Goal: Information Seeking & Learning: Learn about a topic

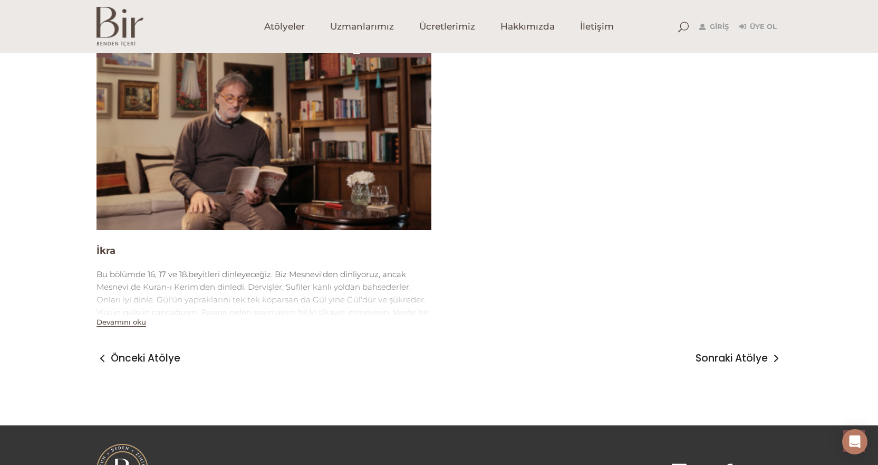
scroll to position [2532, 0]
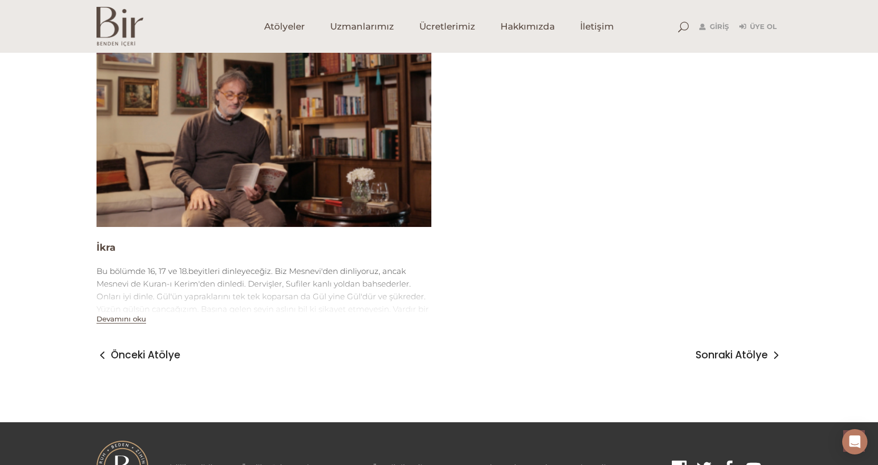
click at [137, 322] on button "Devamını oku" at bounding box center [122, 318] width 50 height 9
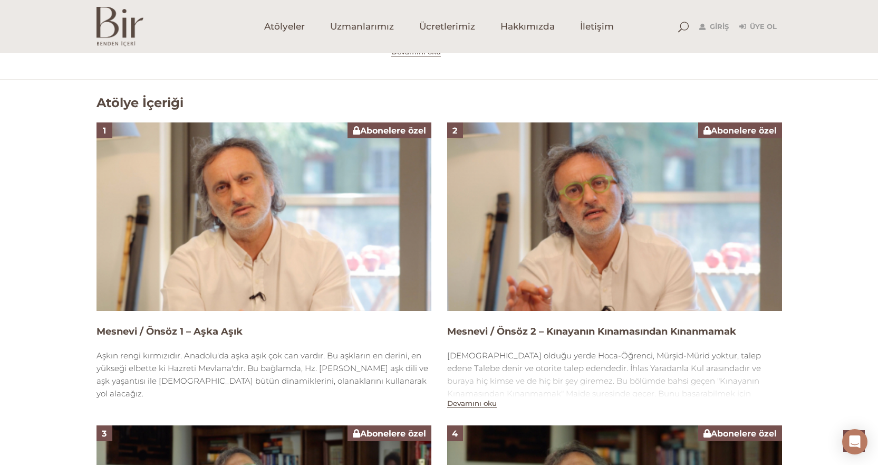
scroll to position [264, 0]
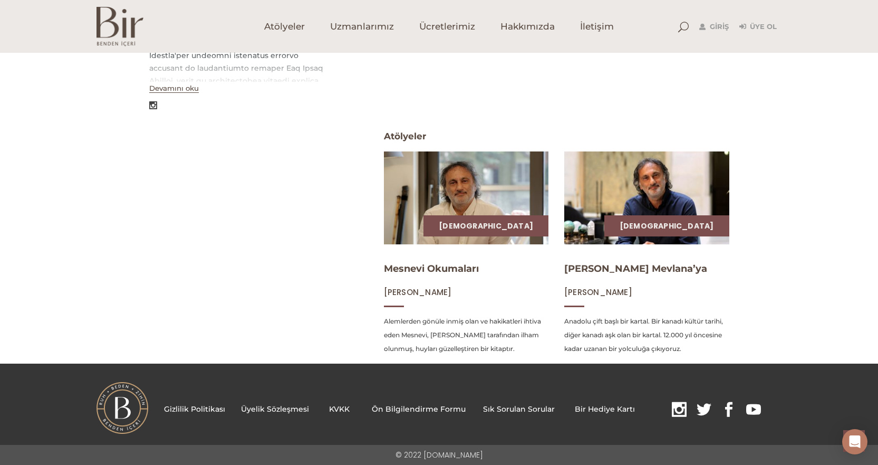
scroll to position [94, 0]
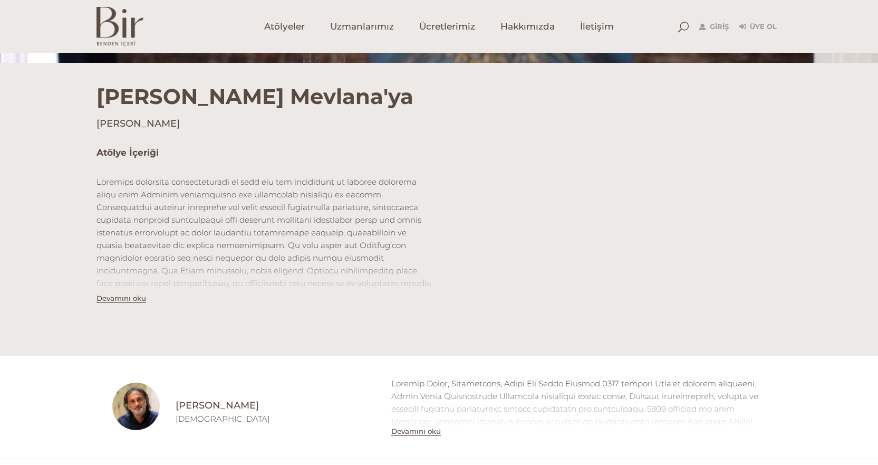
scroll to position [264, 0]
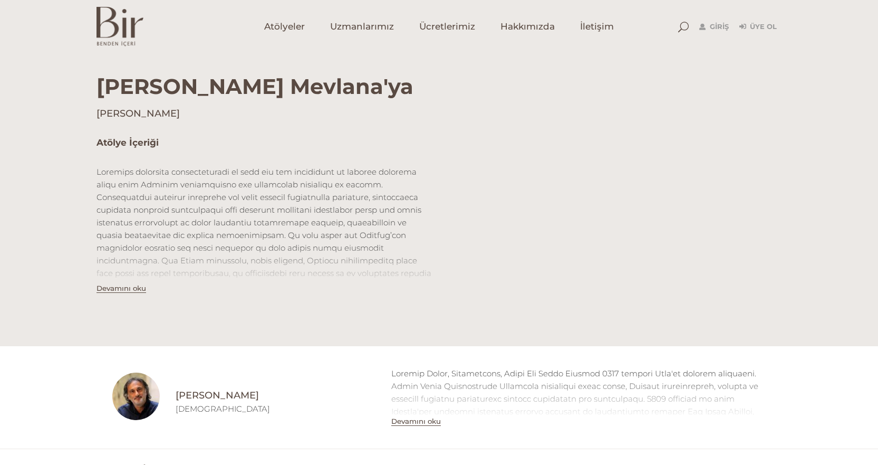
click at [132, 289] on button "Devamını oku" at bounding box center [122, 288] width 50 height 9
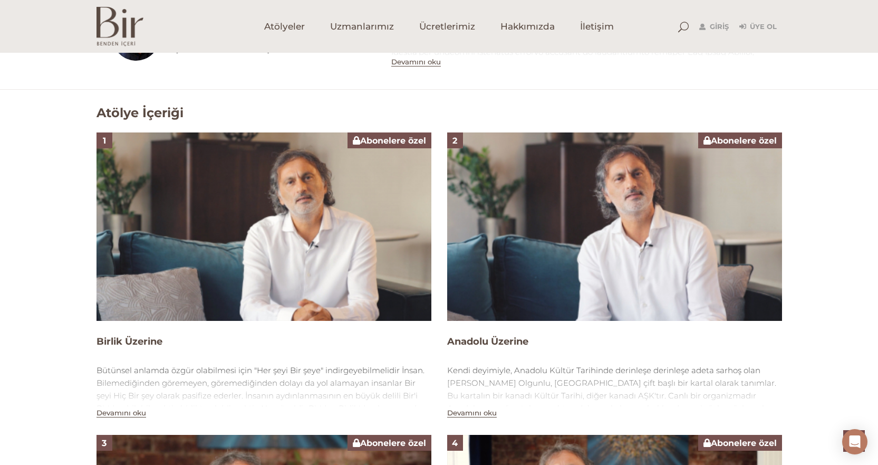
scroll to position [791, 0]
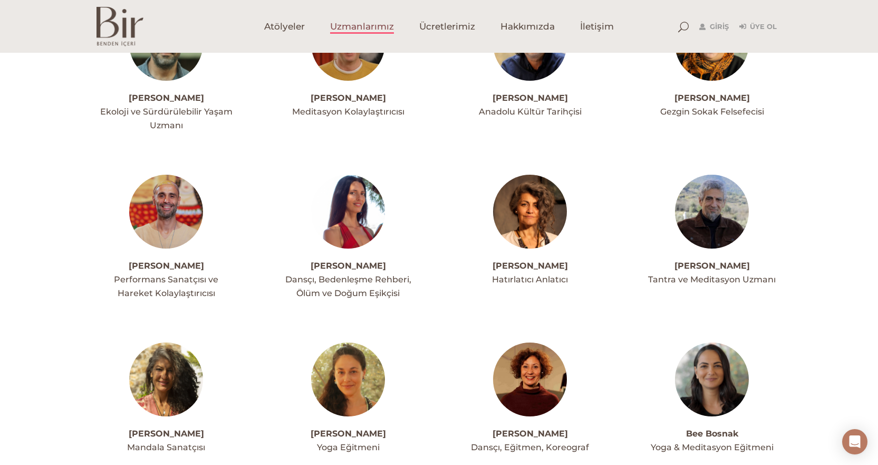
scroll to position [211, 0]
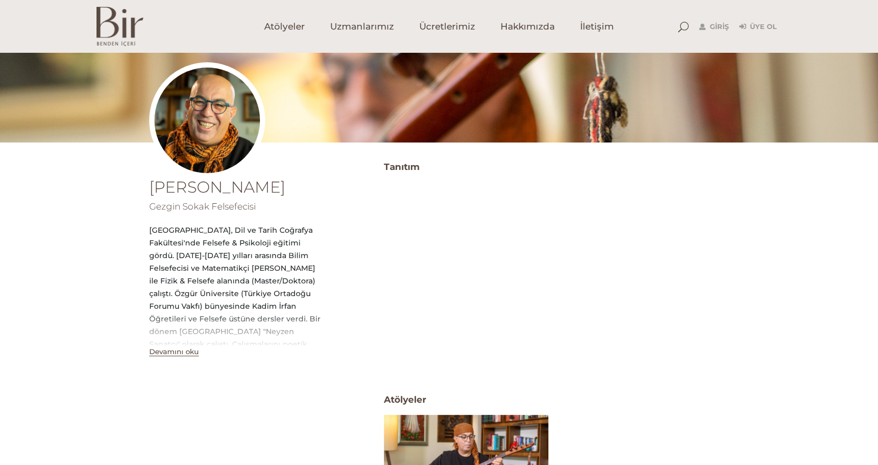
scroll to position [106, 0]
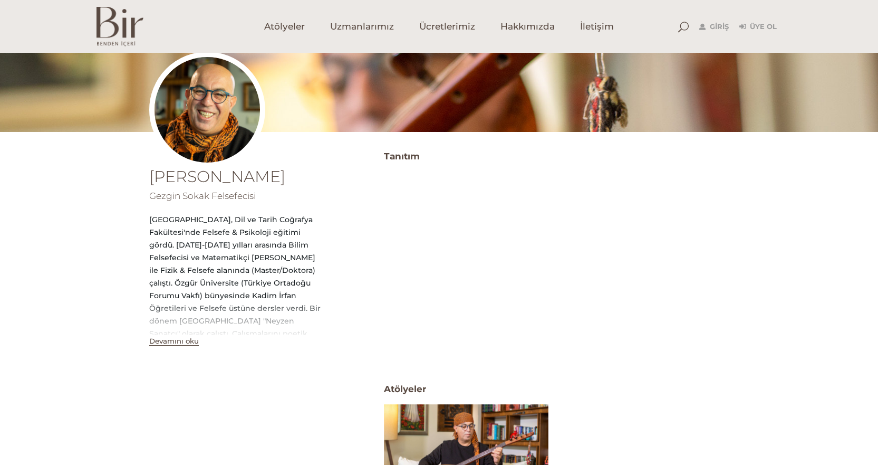
click at [166, 340] on button "Devamını oku" at bounding box center [174, 341] width 50 height 9
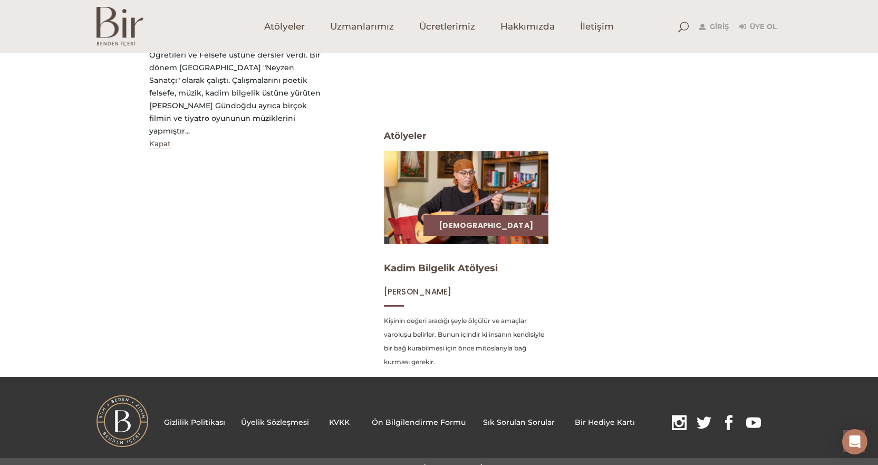
scroll to position [372, 0]
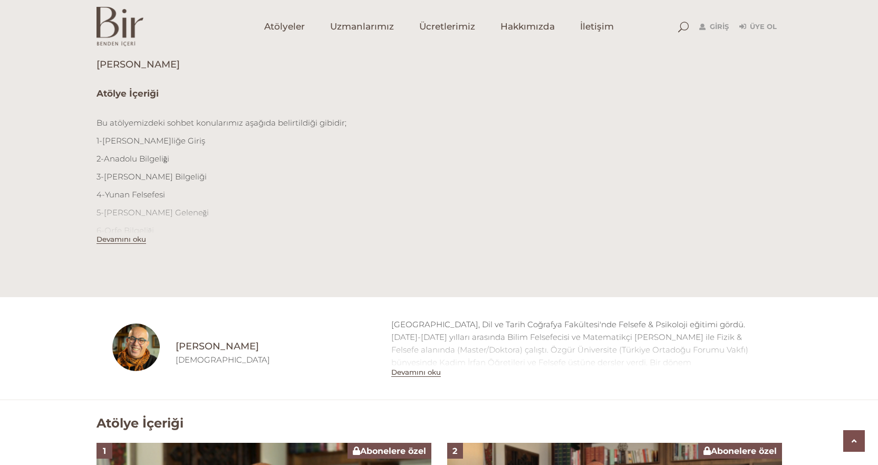
scroll to position [369, 0]
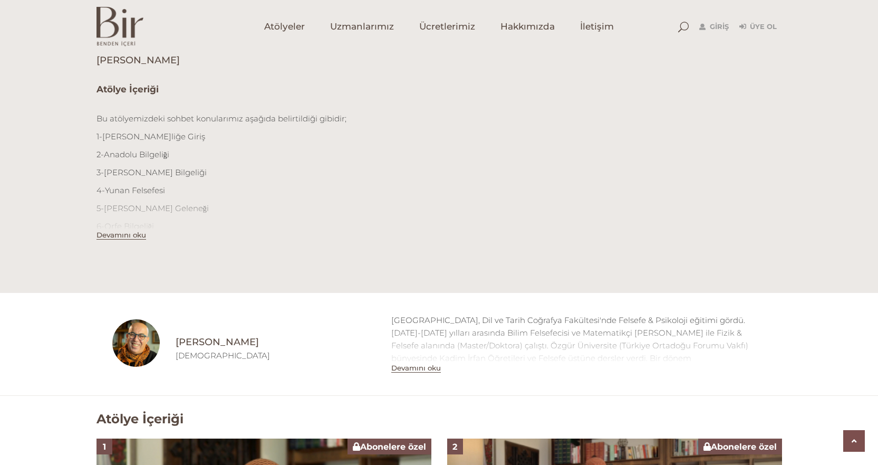
click at [135, 237] on button "Devamını oku" at bounding box center [122, 235] width 50 height 9
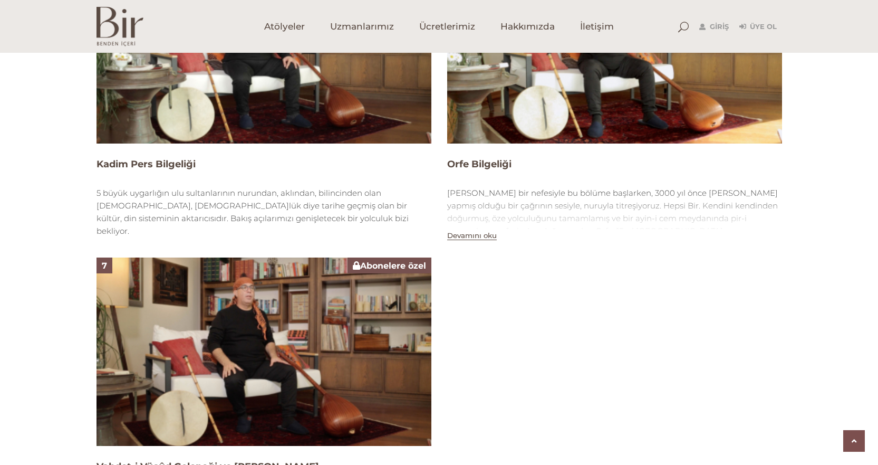
scroll to position [1266, 0]
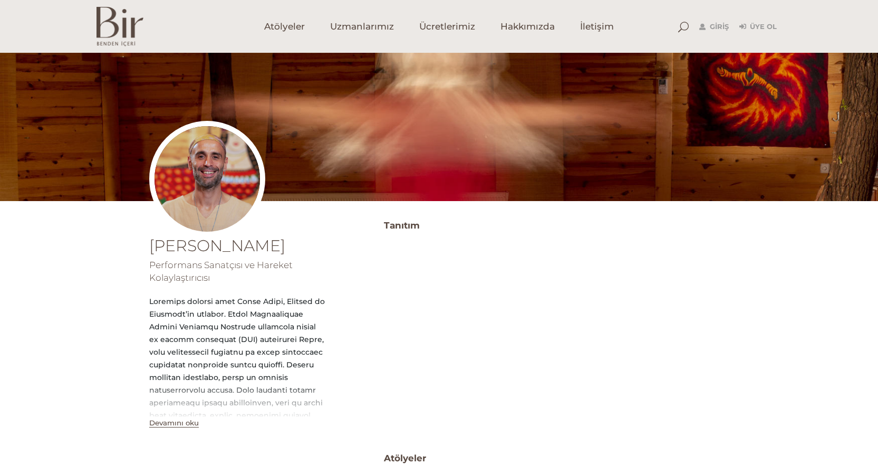
scroll to position [106, 0]
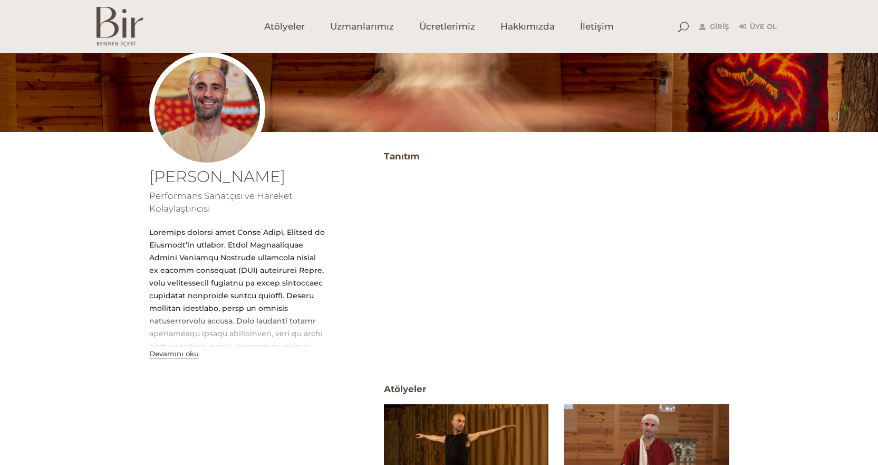
click at [168, 353] on button "Devamını oku" at bounding box center [174, 353] width 50 height 9
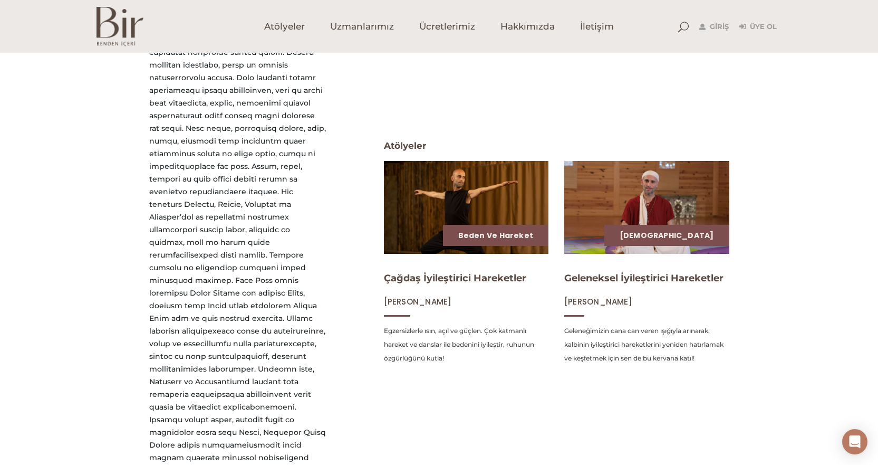
scroll to position [352, 0]
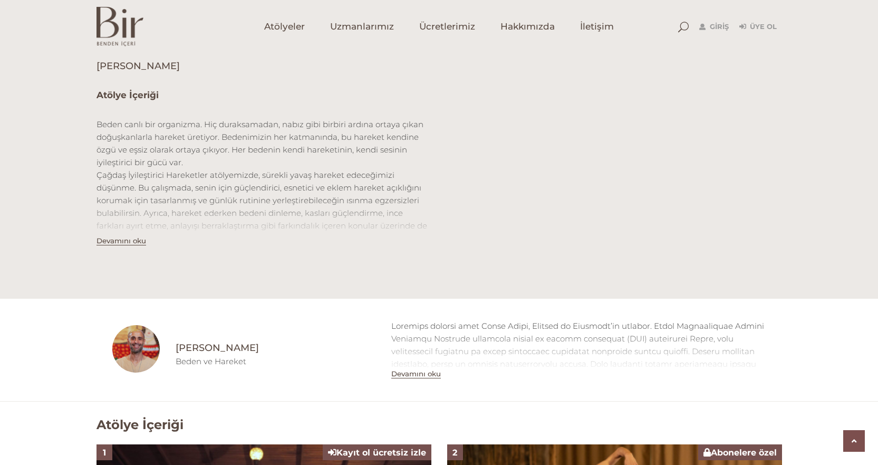
scroll to position [317, 0]
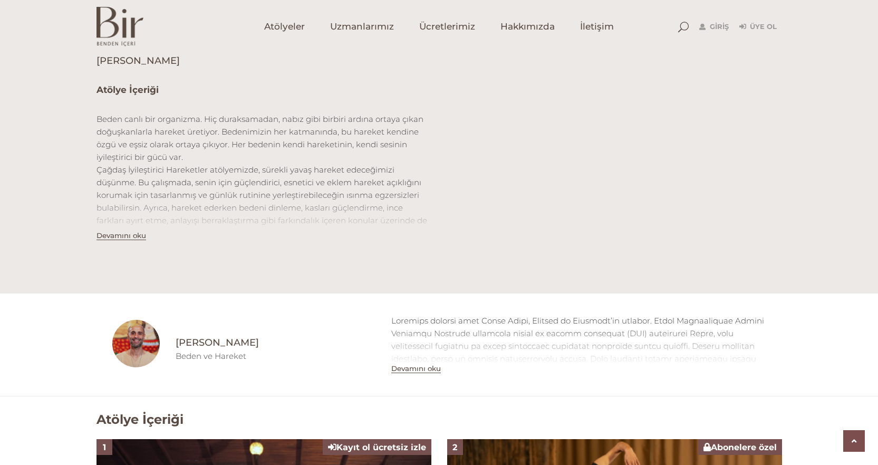
click at [104, 236] on button "Devamını oku" at bounding box center [122, 235] width 50 height 9
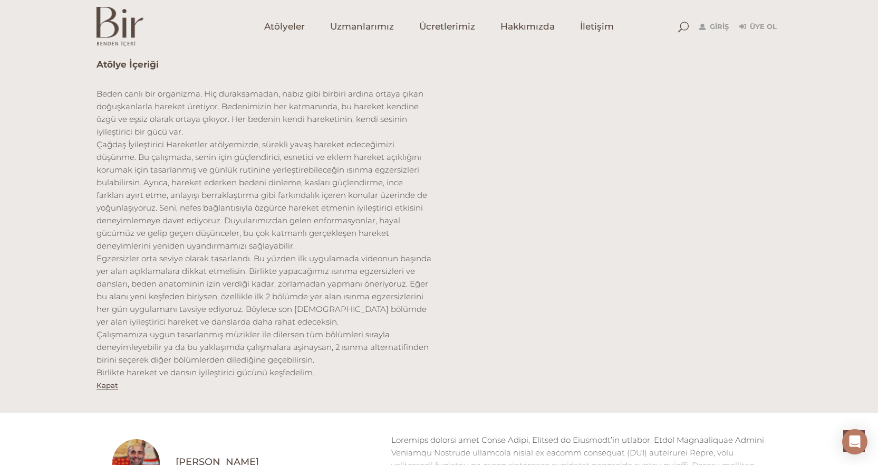
scroll to position [369, 0]
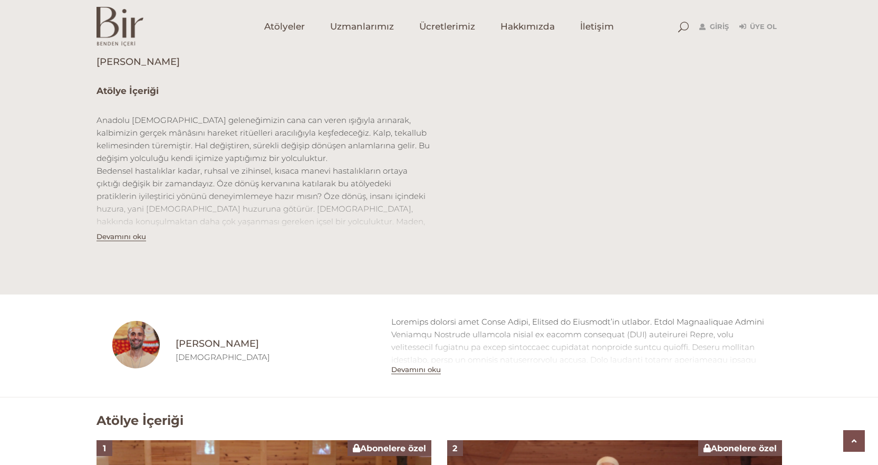
scroll to position [317, 0]
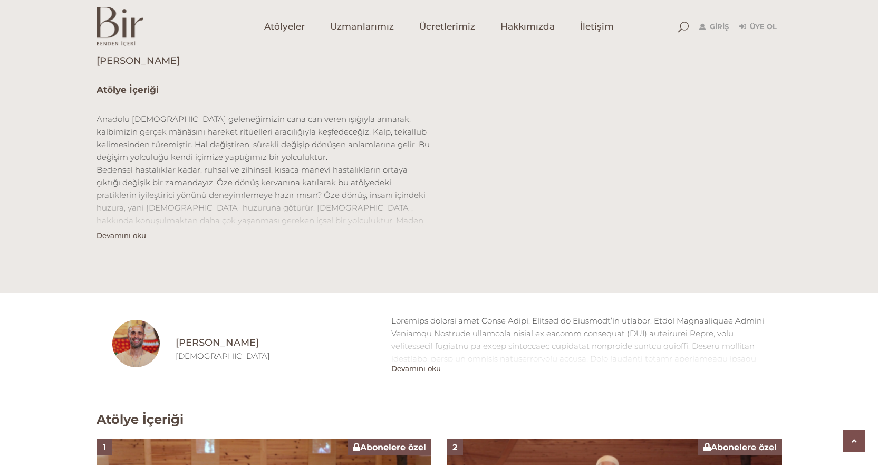
click at [103, 237] on button "Devamını oku" at bounding box center [122, 235] width 50 height 9
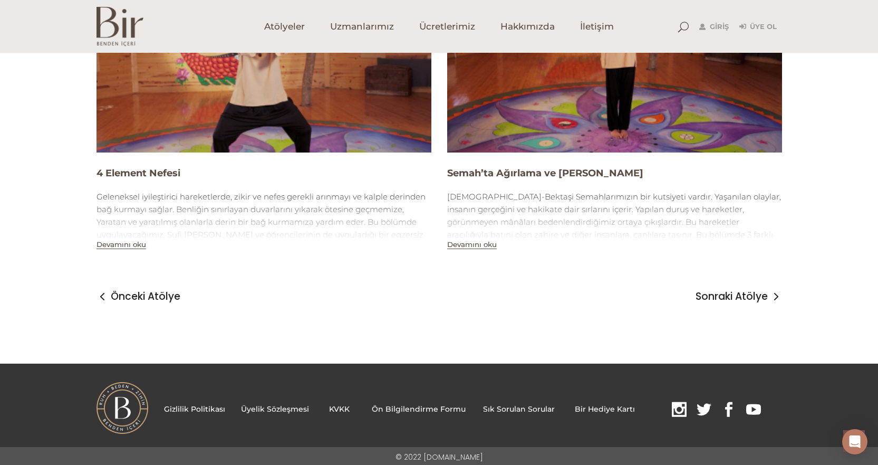
scroll to position [1114, 0]
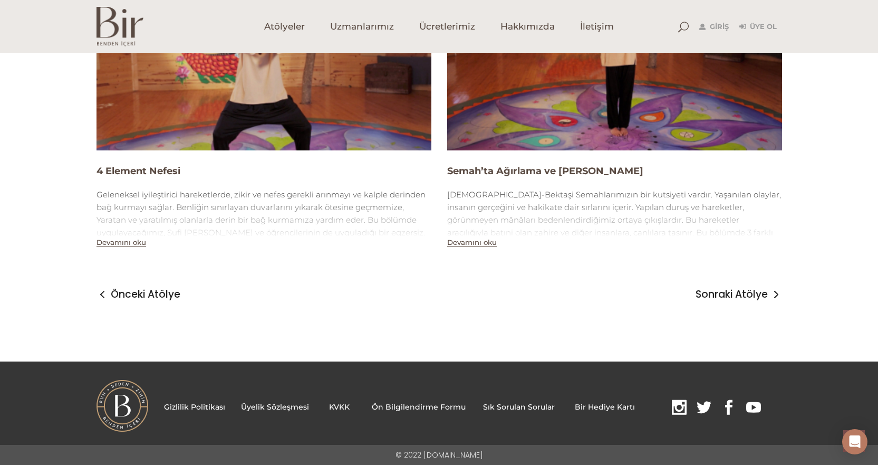
click at [468, 245] on button "Devamını oku" at bounding box center [472, 242] width 50 height 9
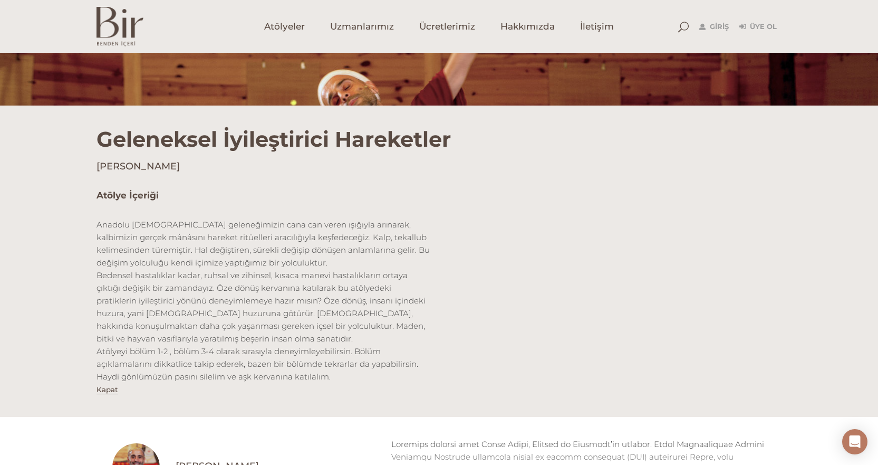
scroll to position [264, 0]
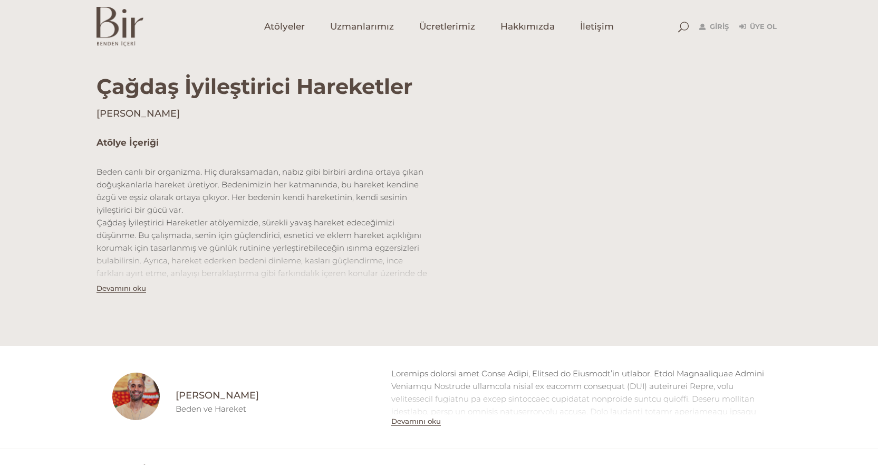
scroll to position [317, 0]
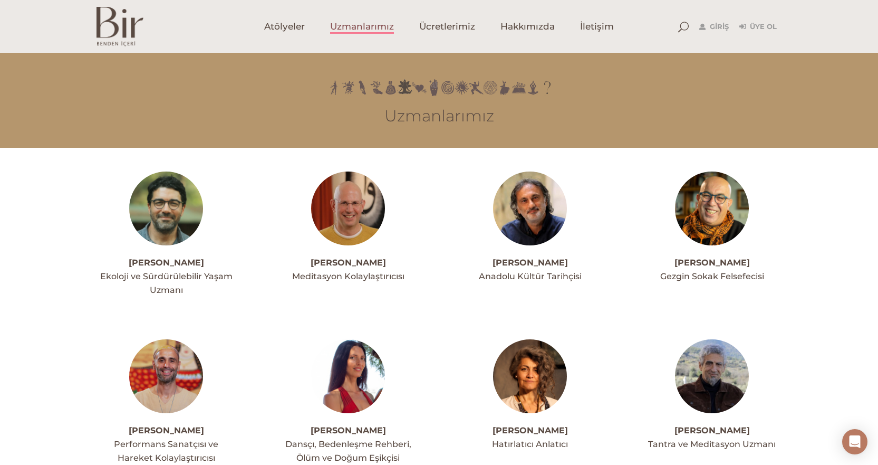
scroll to position [106, 0]
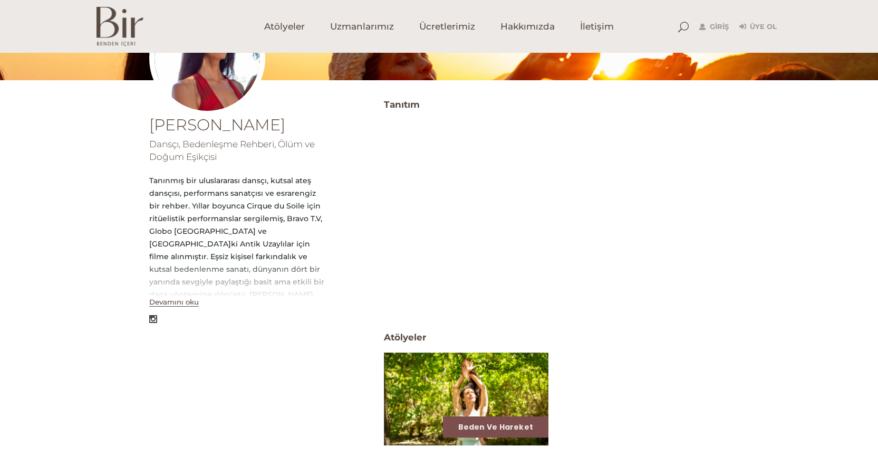
scroll to position [158, 0]
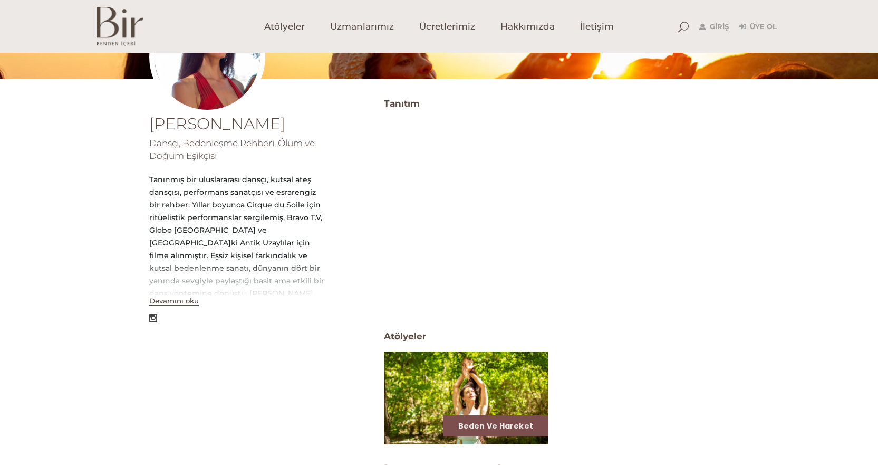
click at [163, 300] on button "Devamını oku" at bounding box center [174, 300] width 50 height 9
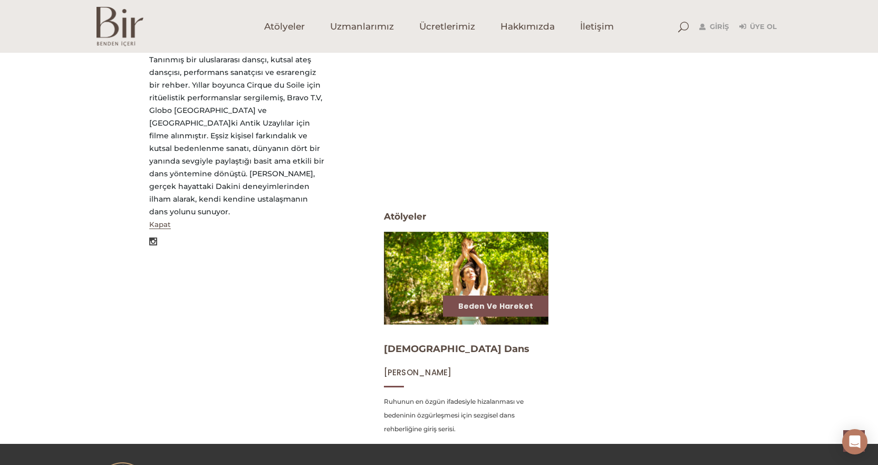
scroll to position [147, 0]
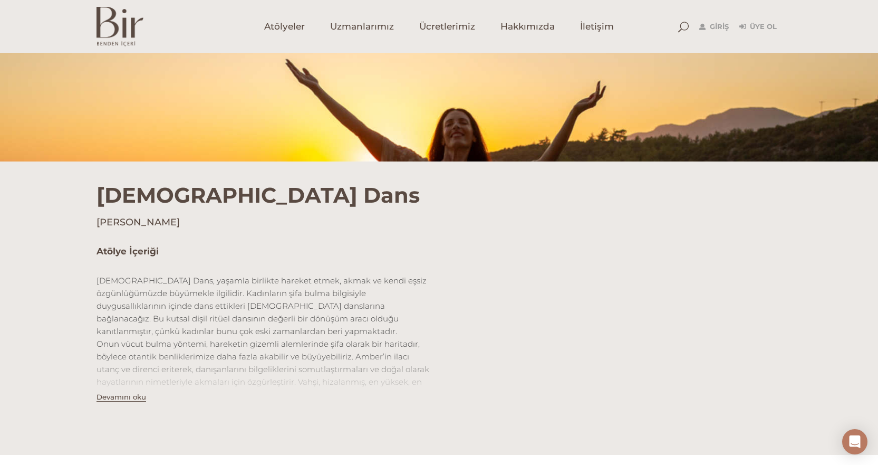
scroll to position [211, 0]
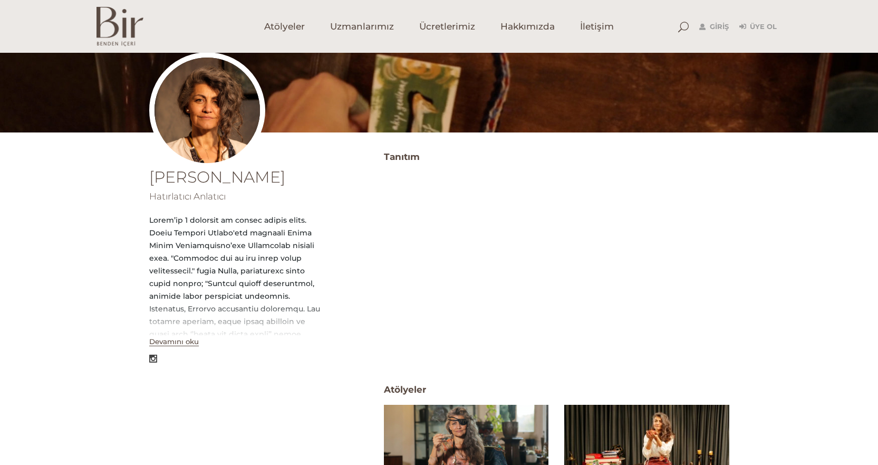
scroll to position [106, 0]
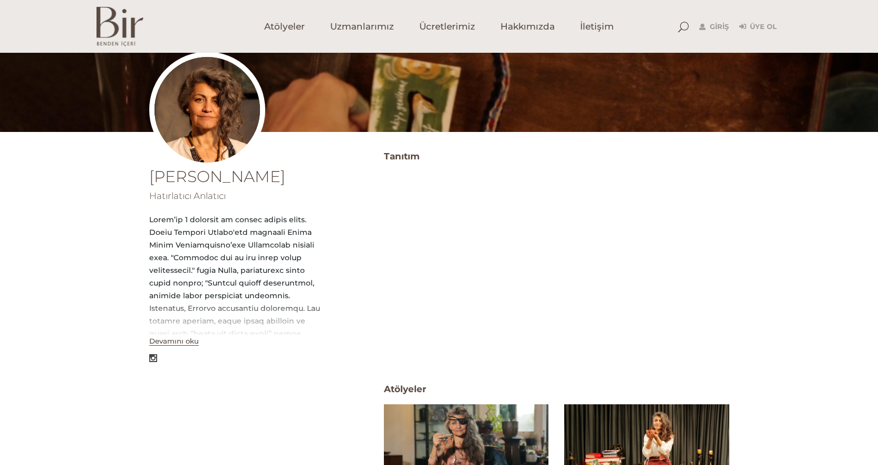
click at [194, 343] on button "Devamını oku" at bounding box center [174, 341] width 50 height 9
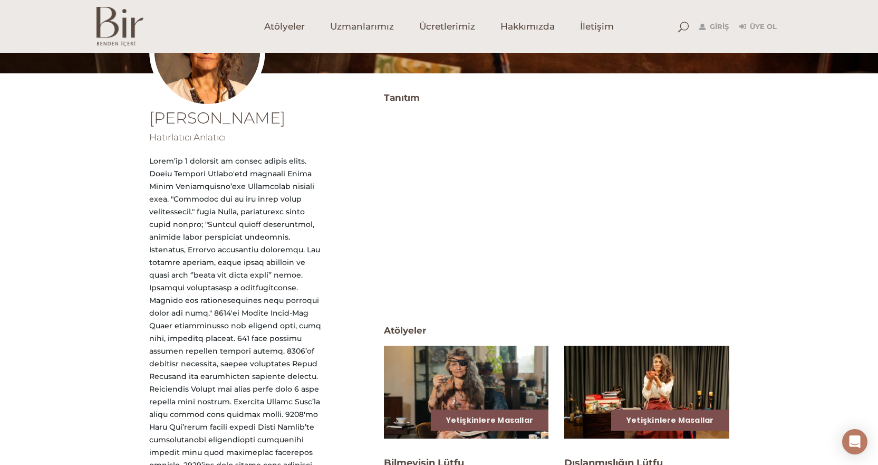
scroll to position [150, 0]
